Goal: Information Seeking & Learning: Learn about a topic

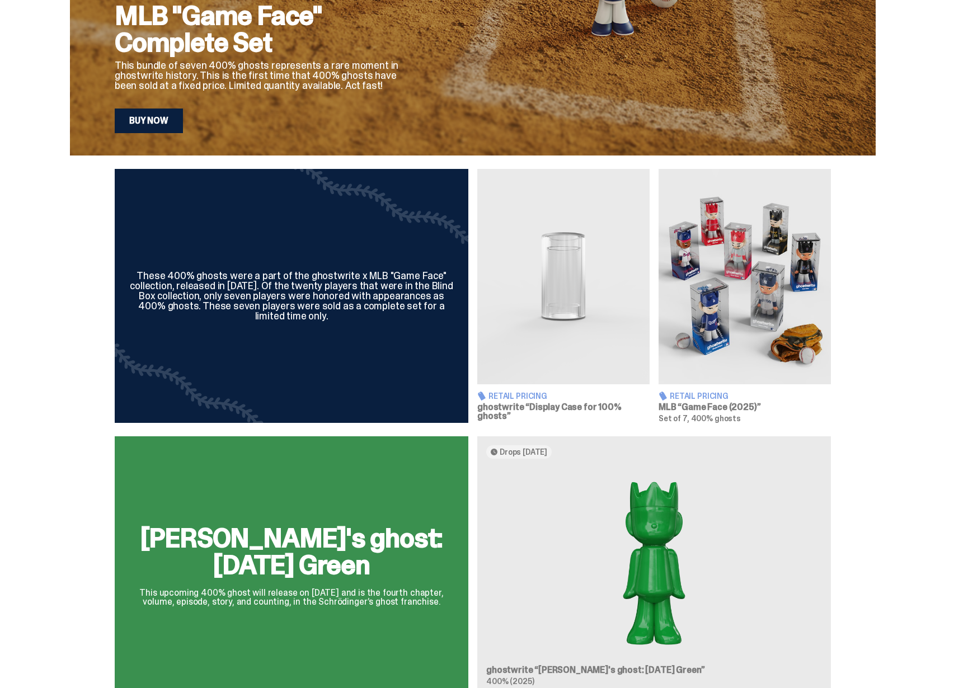
scroll to position [131, 0]
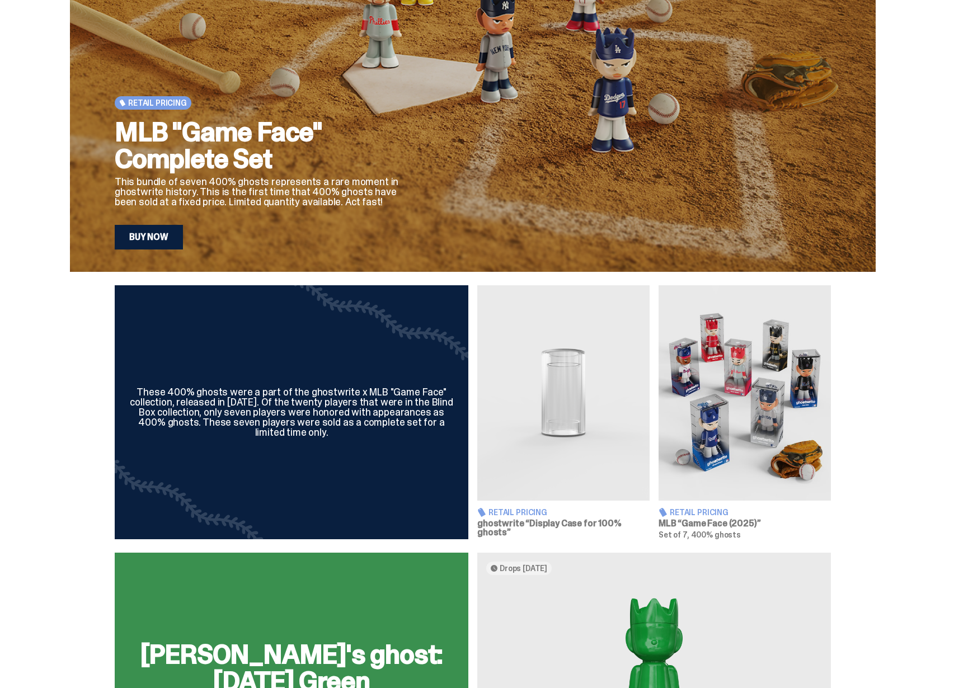
click at [74, 402] on div "These 400% ghosts were a part of the ghostwrite x MLB "Game Face" collection, r…" at bounding box center [472, 412] width 945 height 254
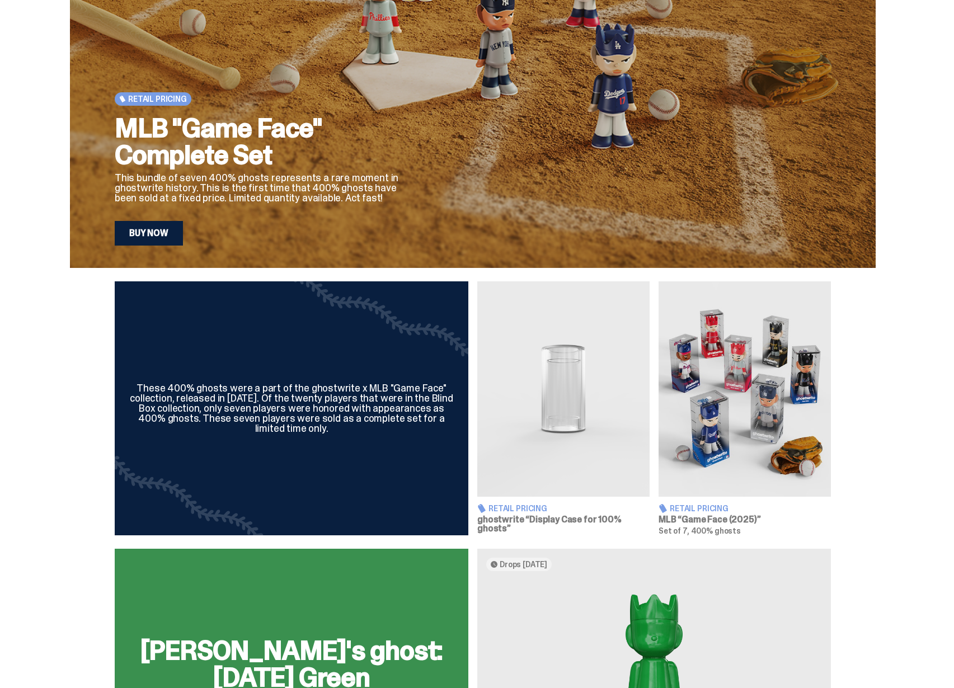
scroll to position [506, 0]
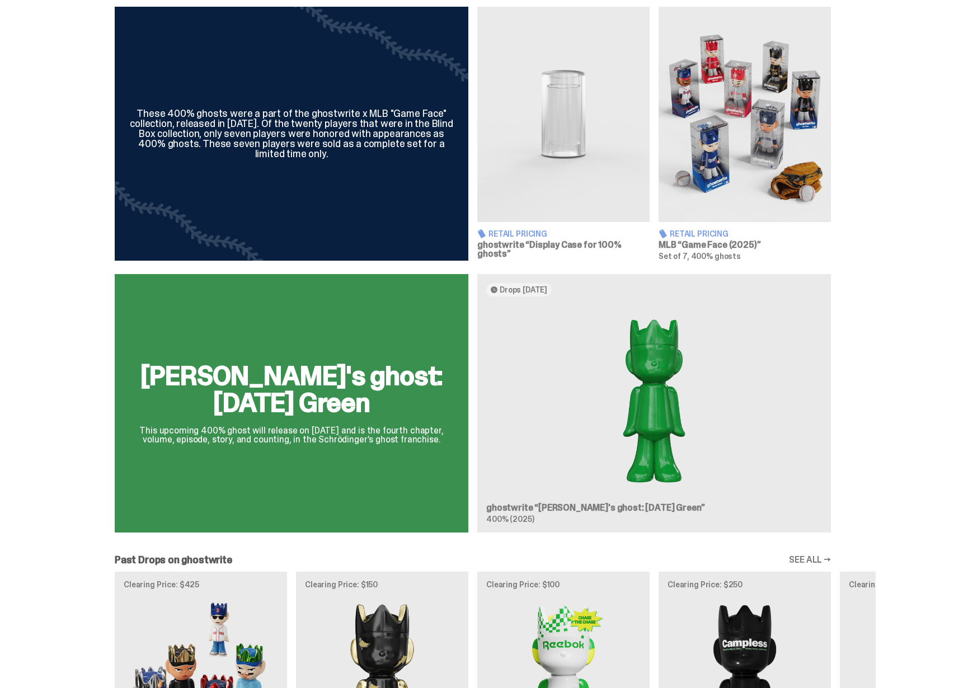
scroll to position [540, 0]
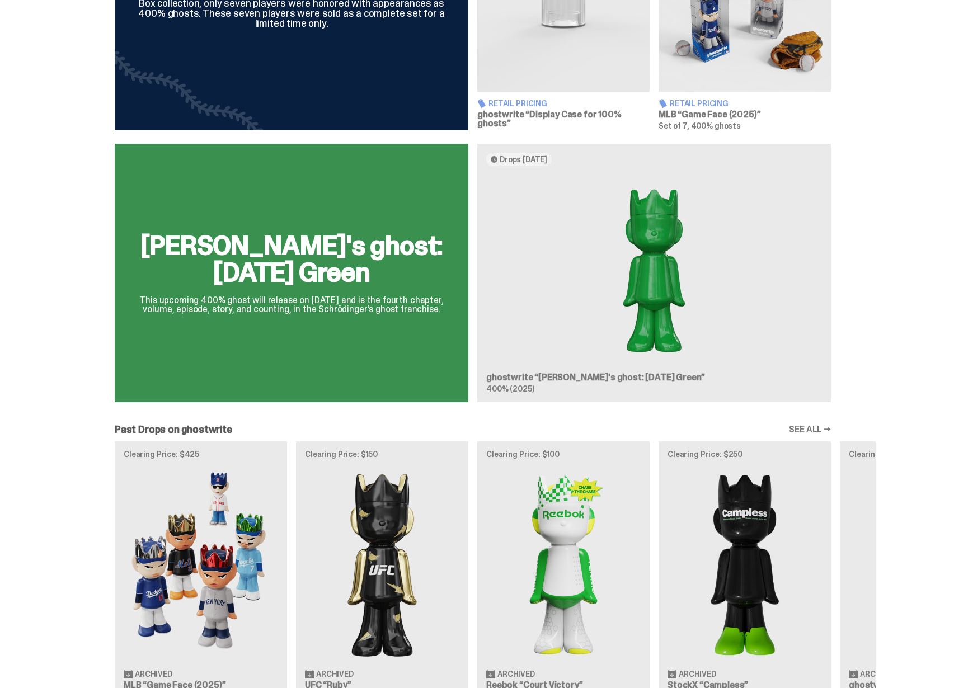
click at [637, 345] on div "[PERSON_NAME]'s ghost: [DATE] Green This upcoming 400% ghost will release on [D…" at bounding box center [473, 277] width 806 height 267
click at [566, 377] on div "[PERSON_NAME]'s ghost: [DATE] Green This upcoming 400% ghost will release on [D…" at bounding box center [473, 277] width 806 height 267
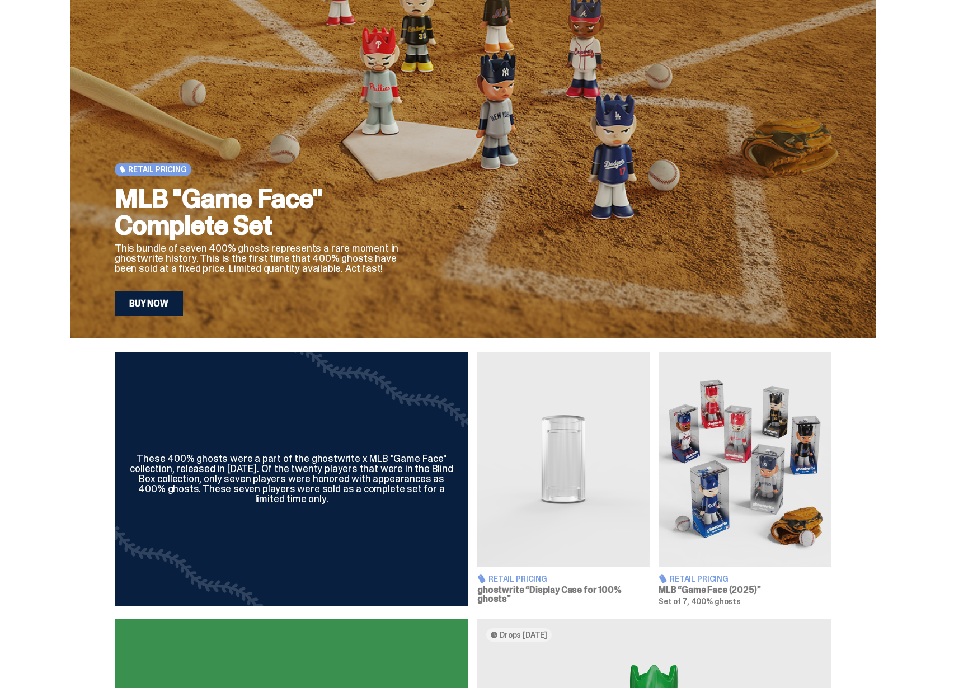
scroll to position [57, 0]
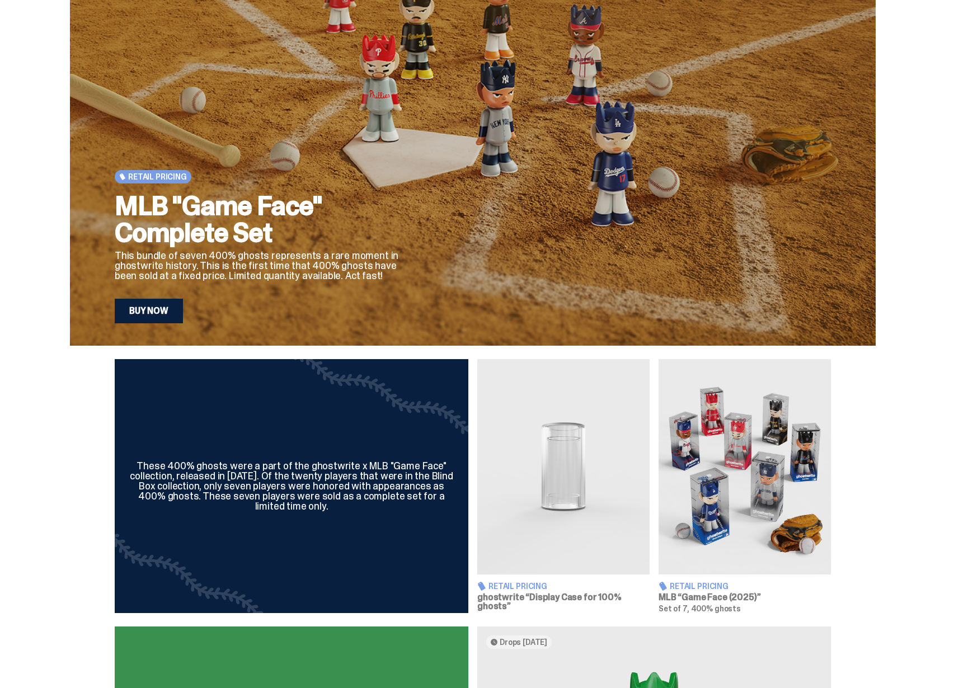
click at [347, 450] on div "These 400% ghosts were a part of the ghostwrite x MLB "Game Face" collection, r…" at bounding box center [292, 486] width 354 height 254
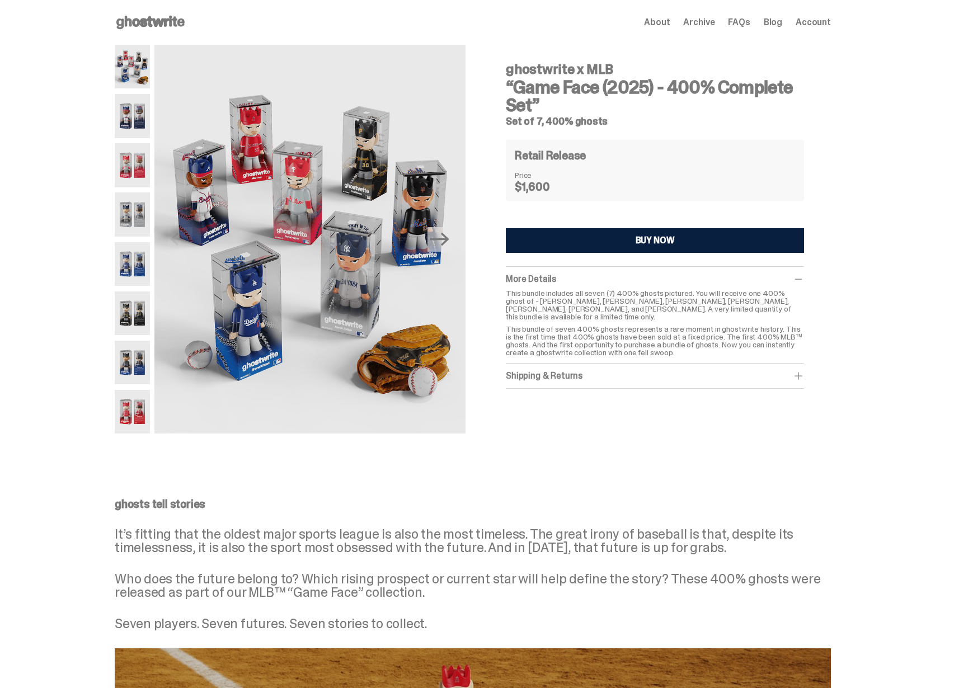
scroll to position [57, 0]
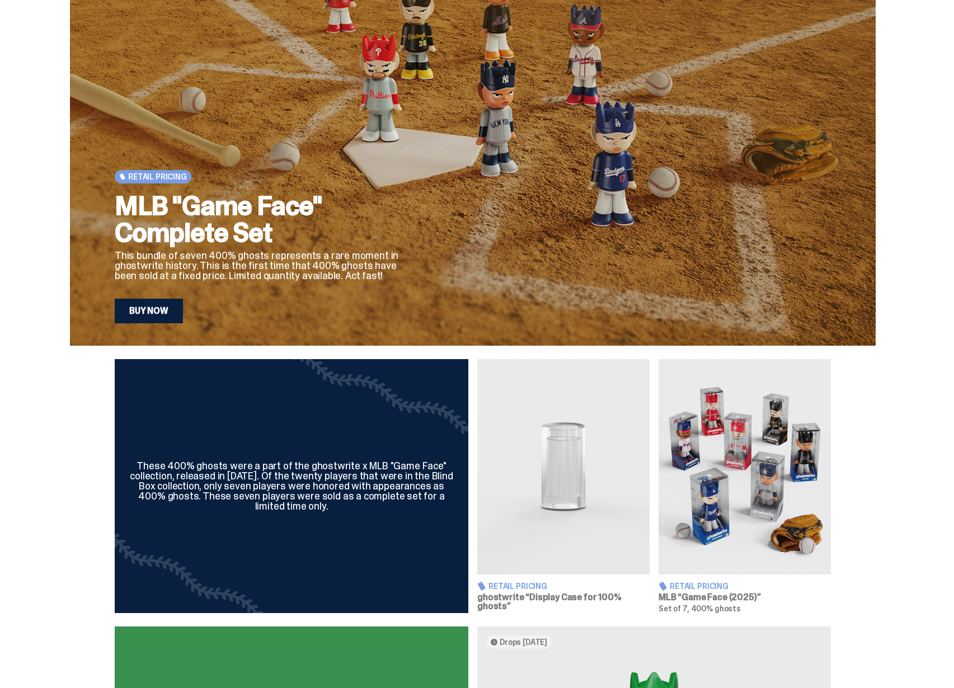
click at [571, 494] on img at bounding box center [563, 466] width 172 height 215
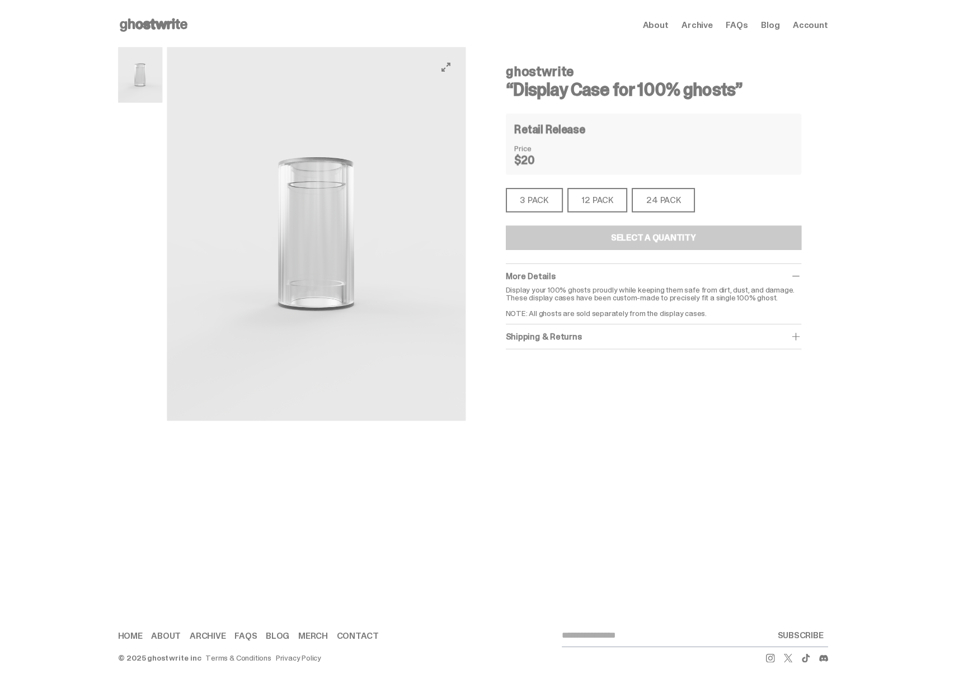
scroll to position [57, 0]
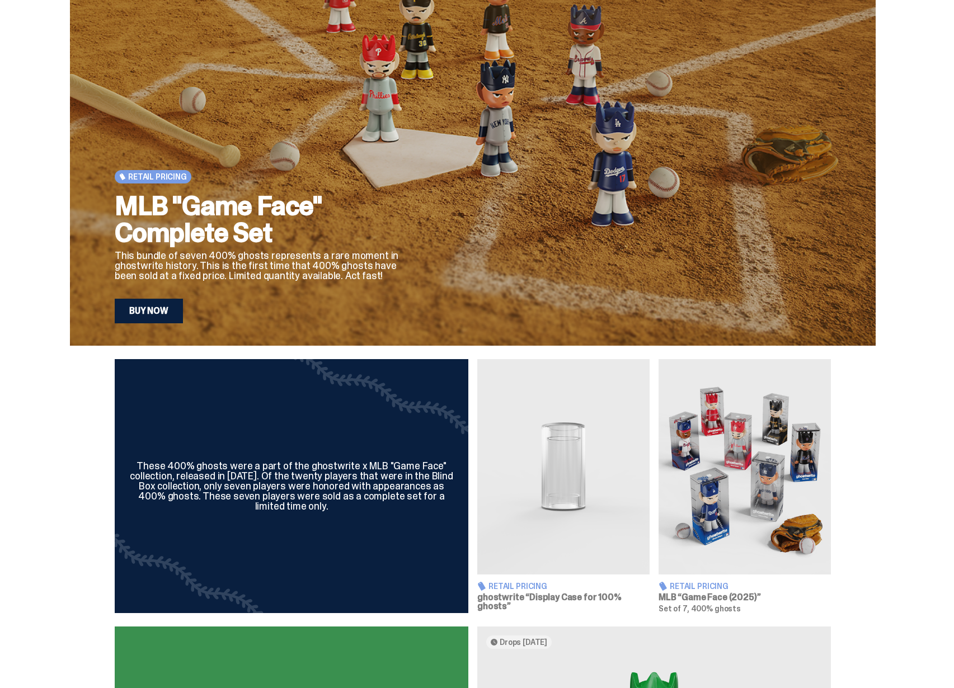
click at [345, 427] on div "These 400% ghosts were a part of the ghostwrite x MLB "Game Face" collection, r…" at bounding box center [292, 486] width 354 height 254
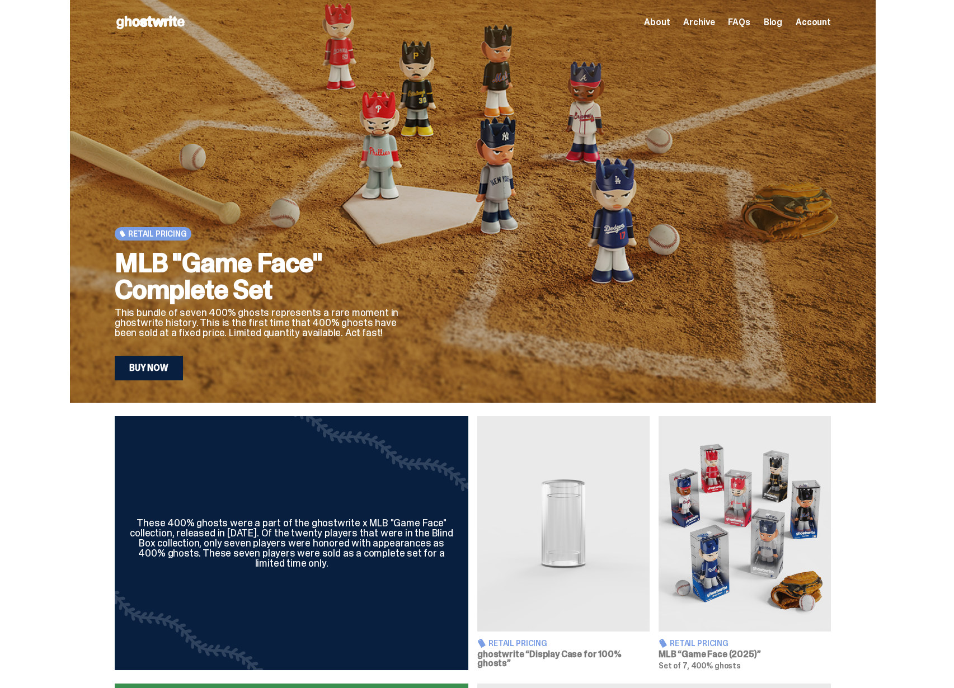
scroll to position [57, 0]
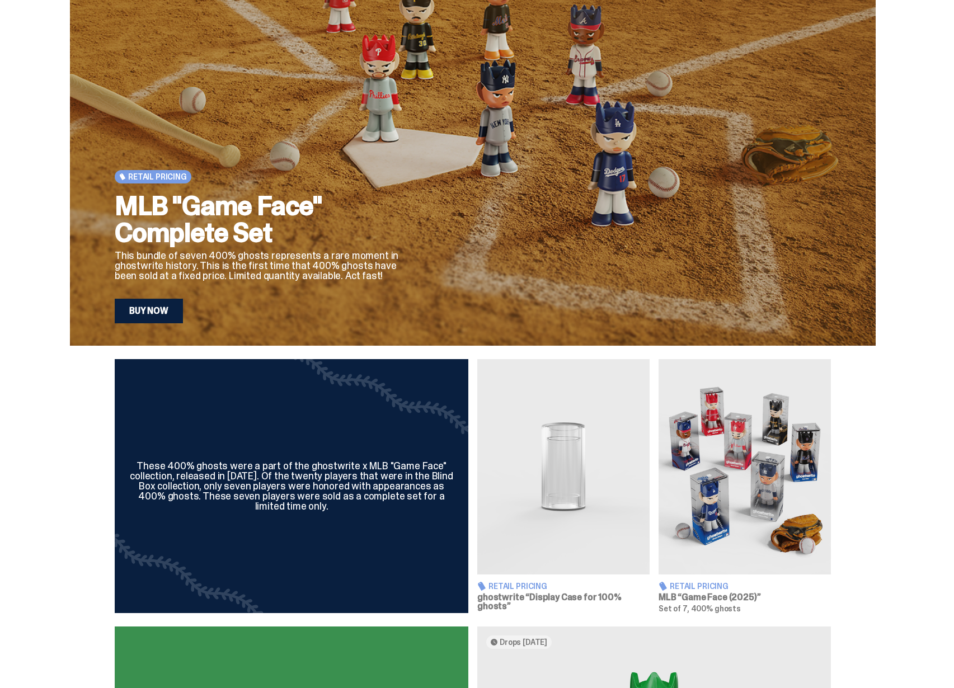
click at [515, 461] on img at bounding box center [563, 466] width 172 height 215
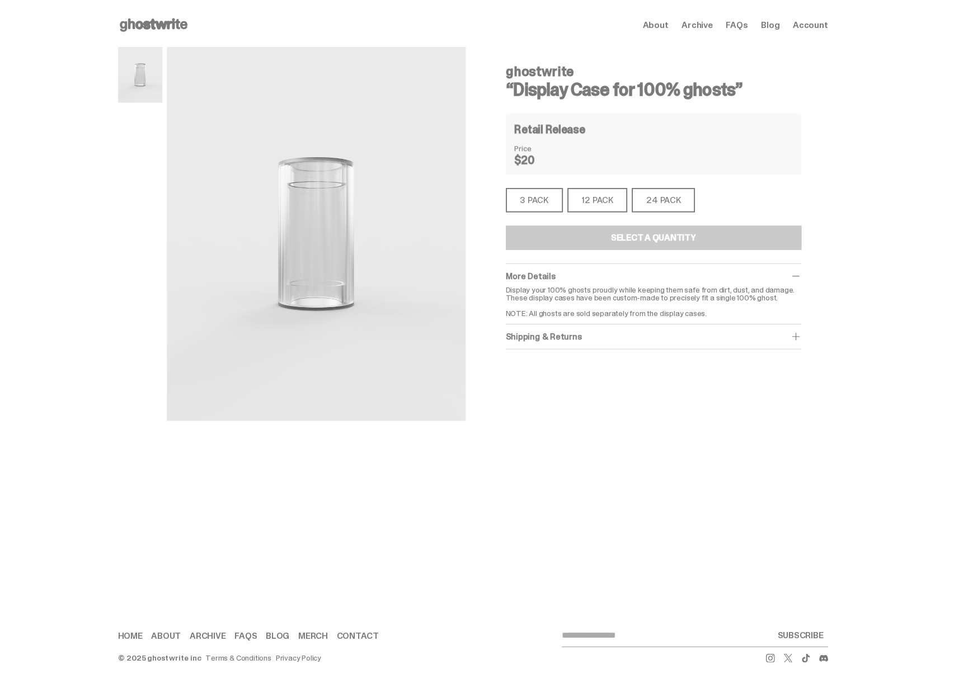
scroll to position [57, 0]
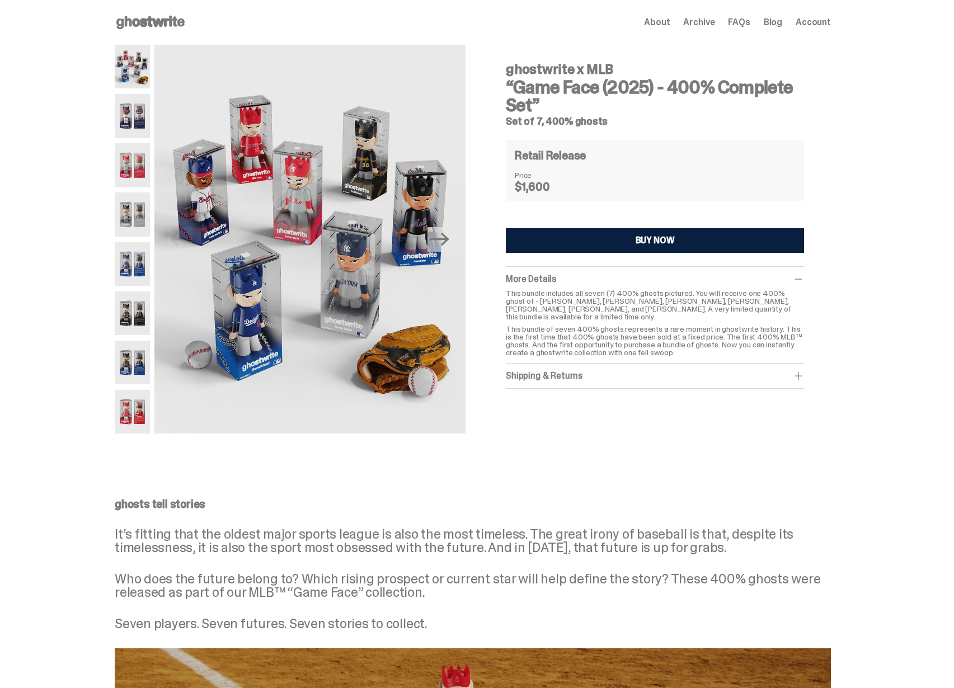
click at [143, 116] on img at bounding box center [132, 116] width 35 height 44
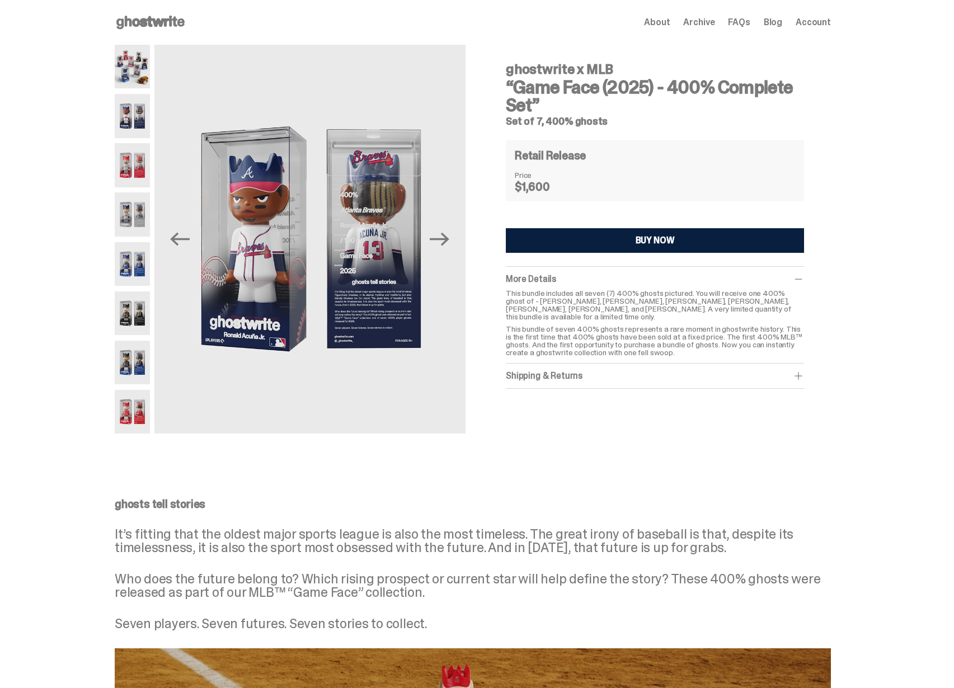
click at [134, 157] on img at bounding box center [132, 165] width 35 height 44
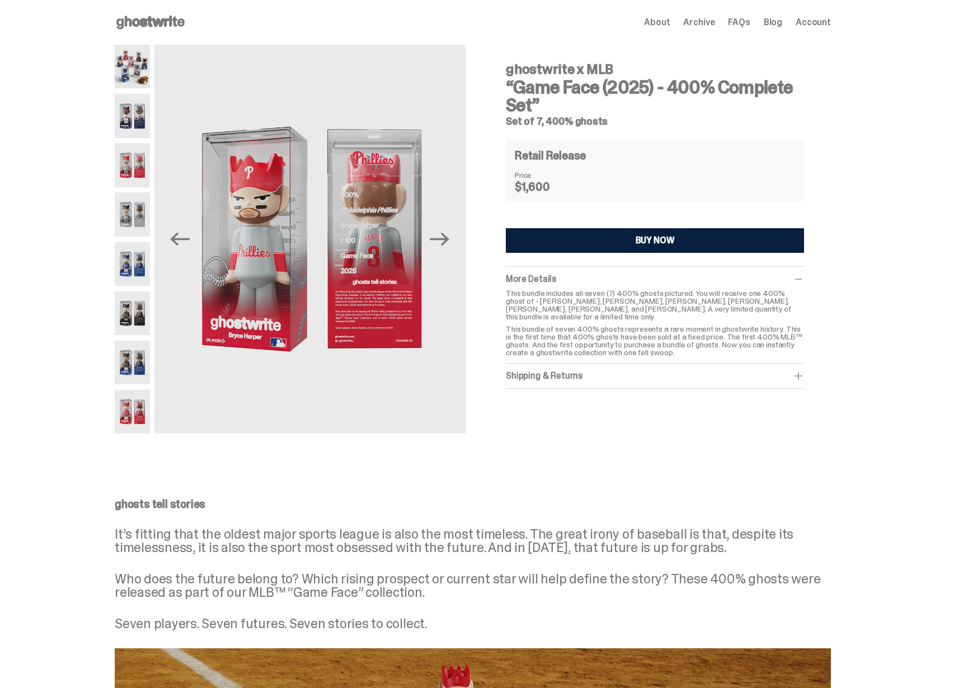
click at [148, 203] on img at bounding box center [132, 214] width 35 height 44
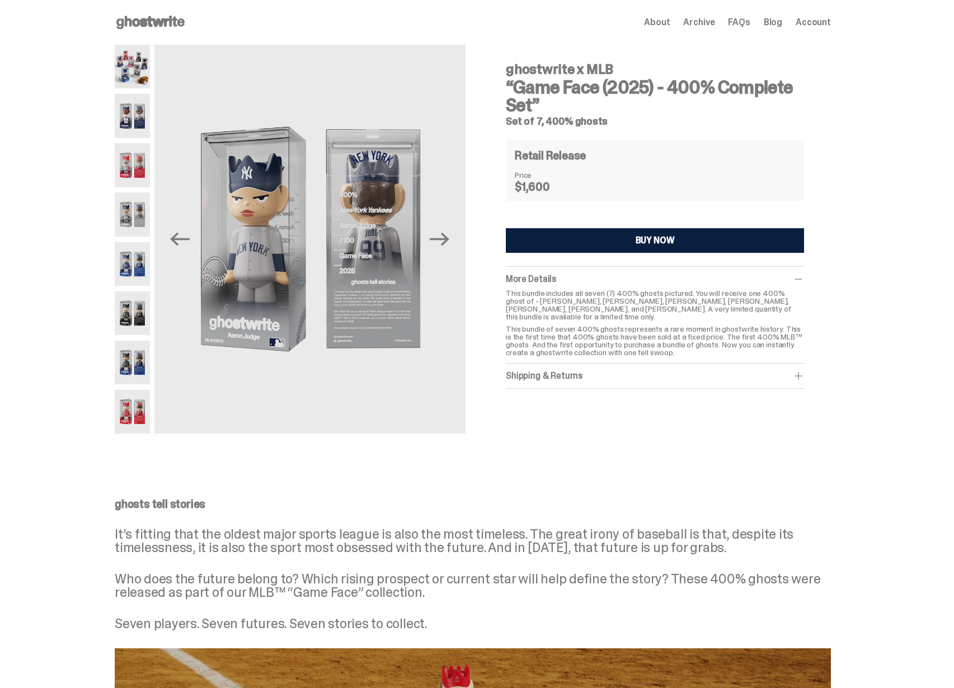
click at [145, 241] on div at bounding box center [132, 239] width 35 height 389
click at [148, 260] on img at bounding box center [132, 264] width 35 height 44
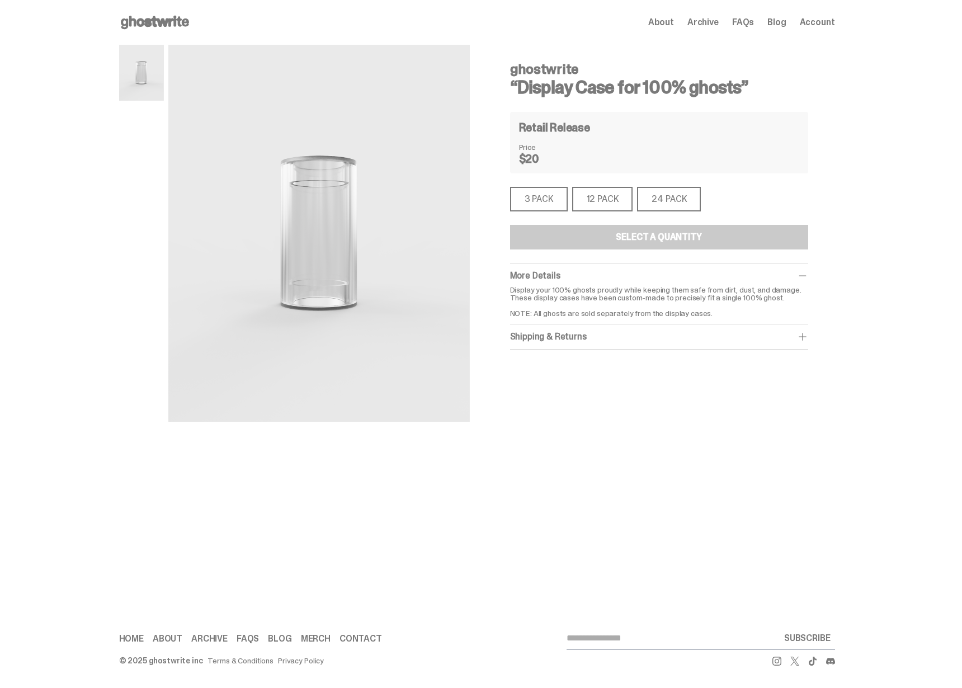
click at [591, 194] on div "12 PACK" at bounding box center [602, 199] width 61 height 25
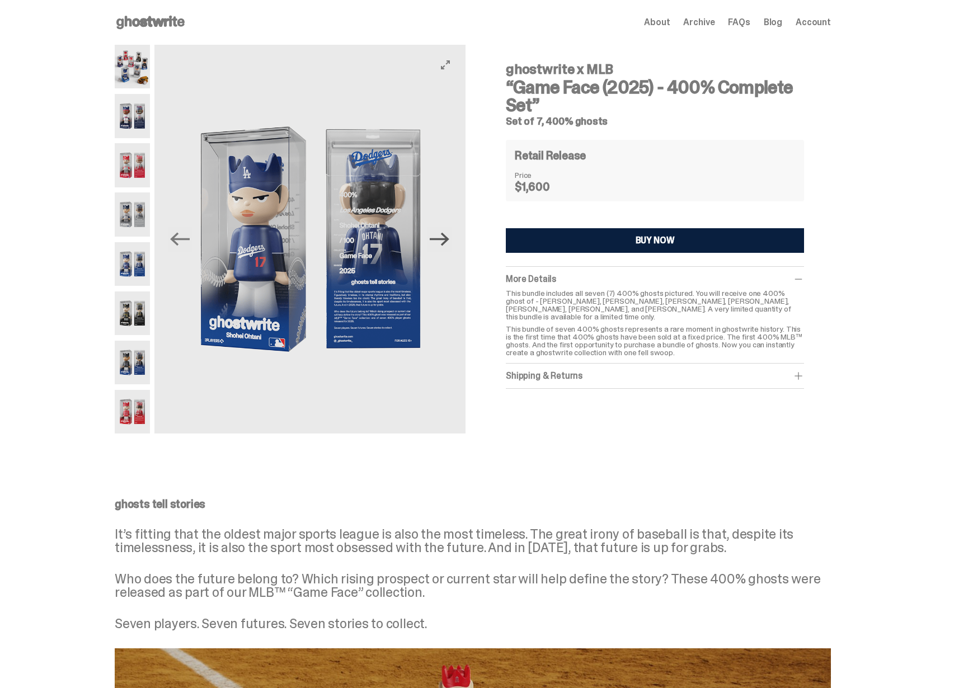
click at [446, 236] on icon "Next" at bounding box center [440, 239] width 20 height 20
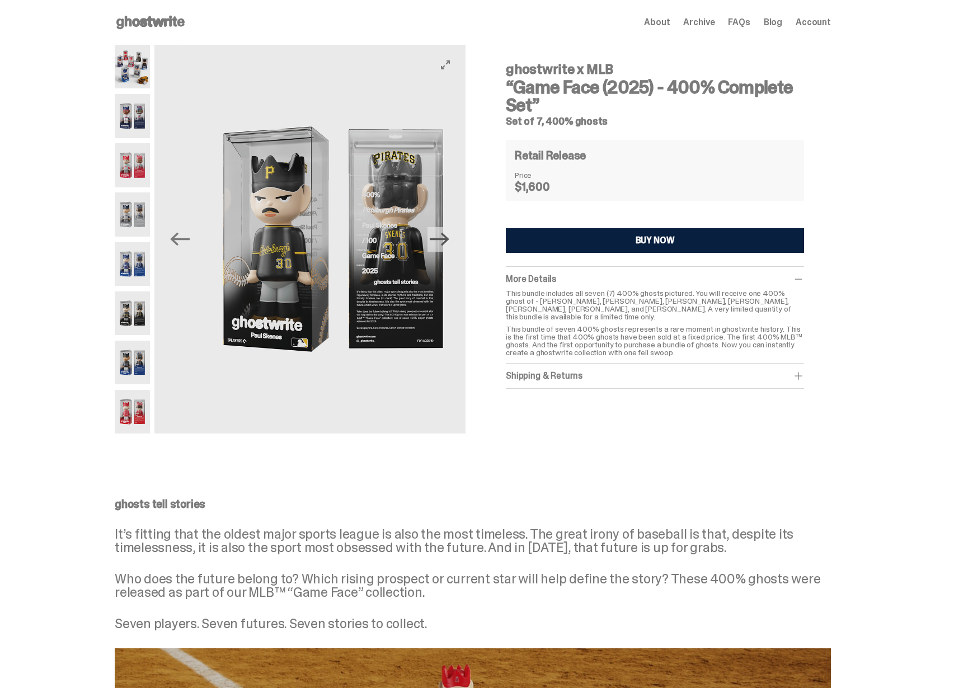
click at [444, 241] on icon "Next" at bounding box center [440, 239] width 20 height 20
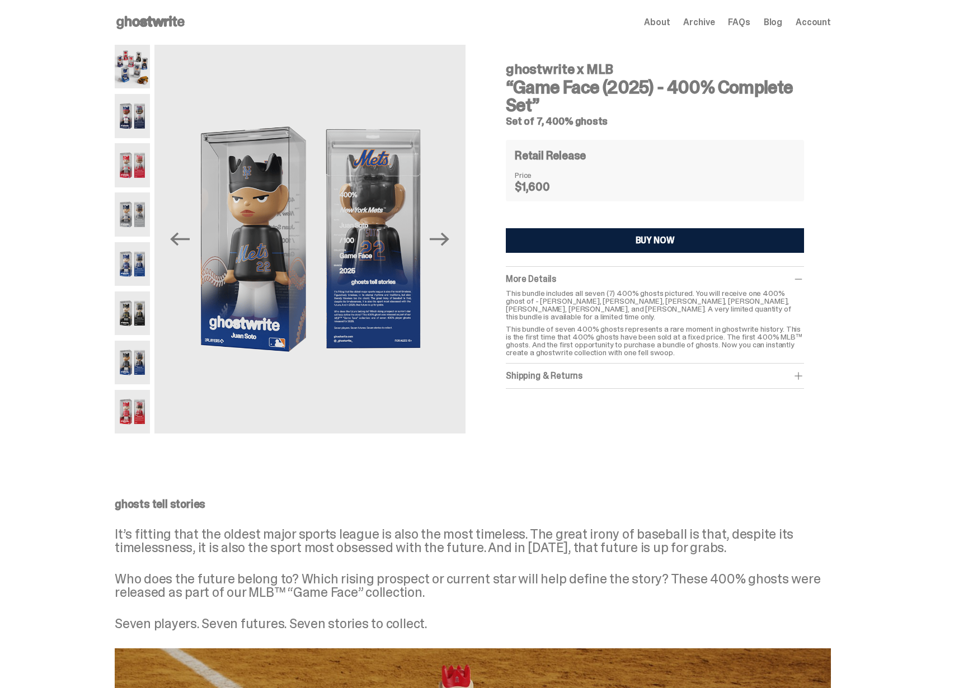
click at [125, 157] on img at bounding box center [132, 165] width 35 height 44
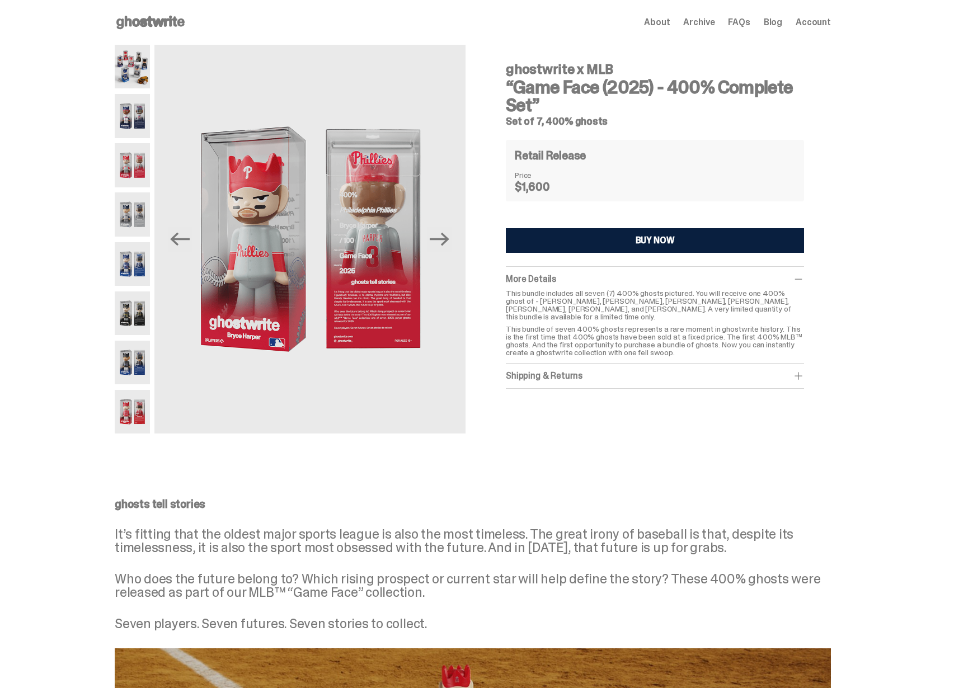
click at [136, 423] on img at bounding box center [132, 412] width 35 height 44
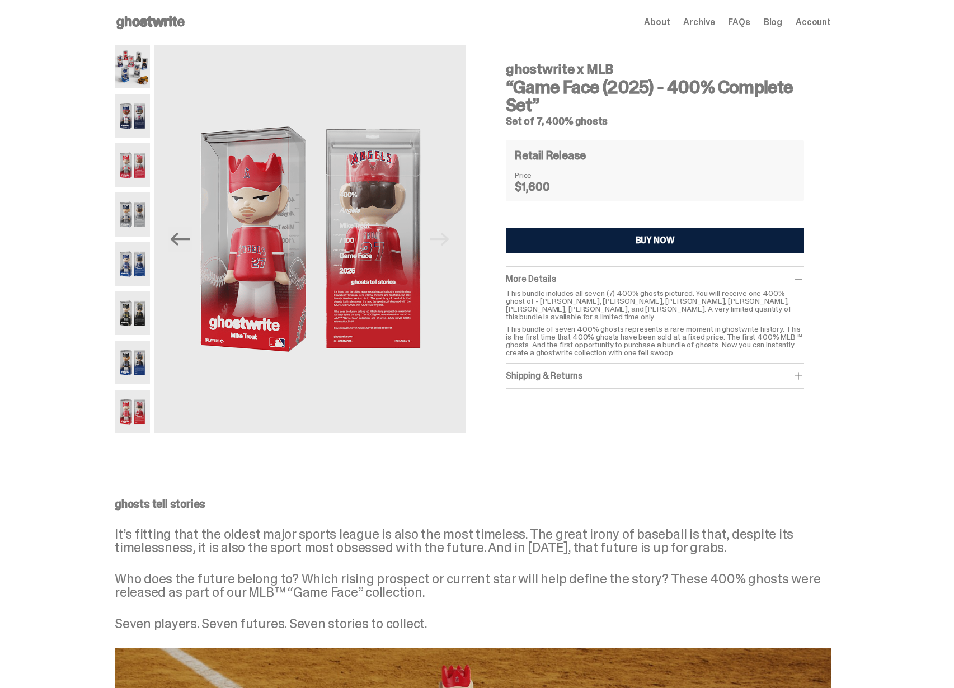
click at [139, 63] on img at bounding box center [132, 67] width 35 height 44
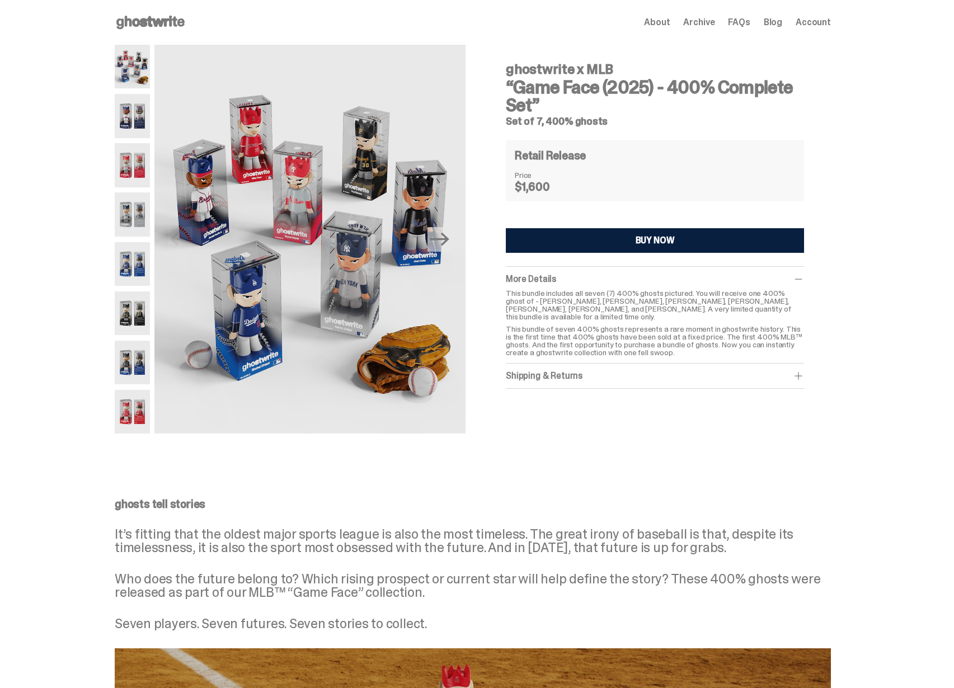
click at [592, 167] on div "Retail Release Price $1,600" at bounding box center [655, 171] width 298 height 62
